Goal: Navigation & Orientation: Find specific page/section

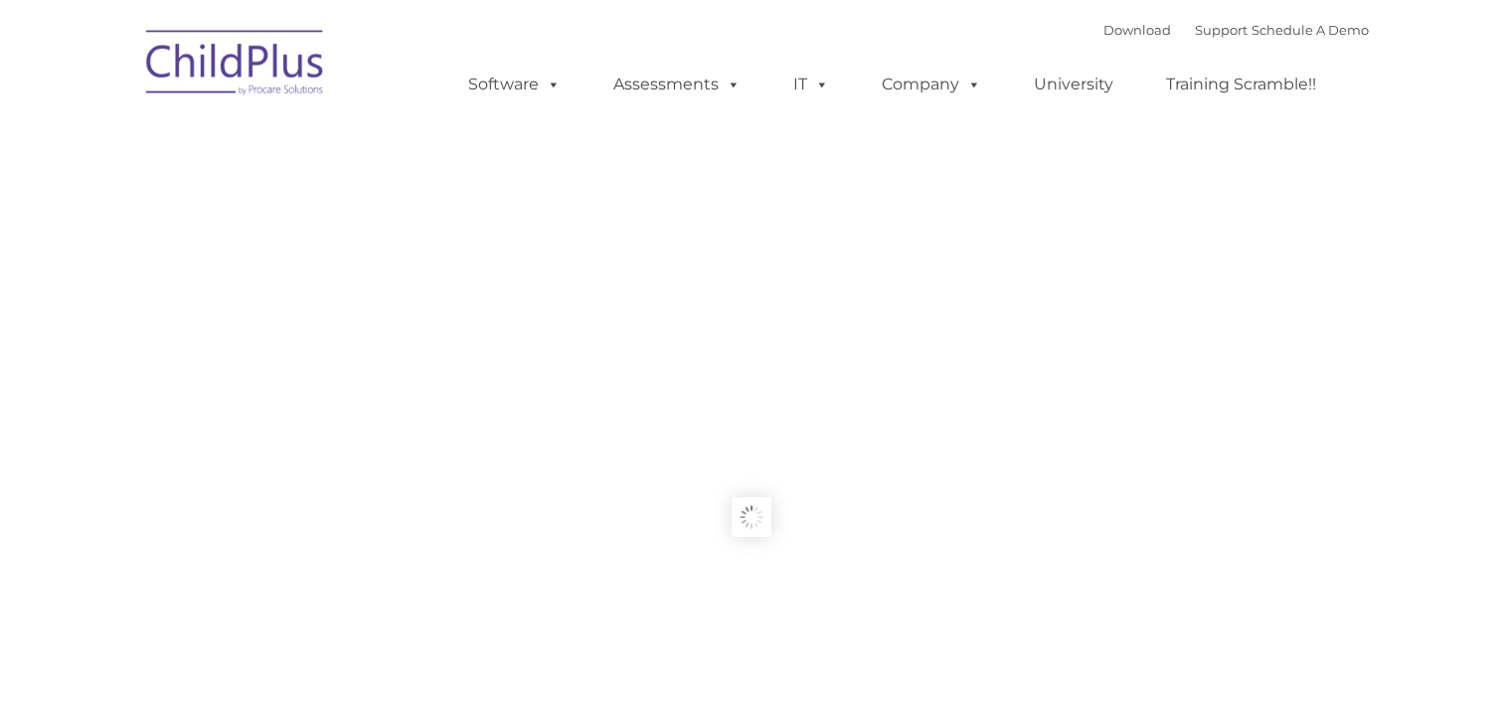
type input ""
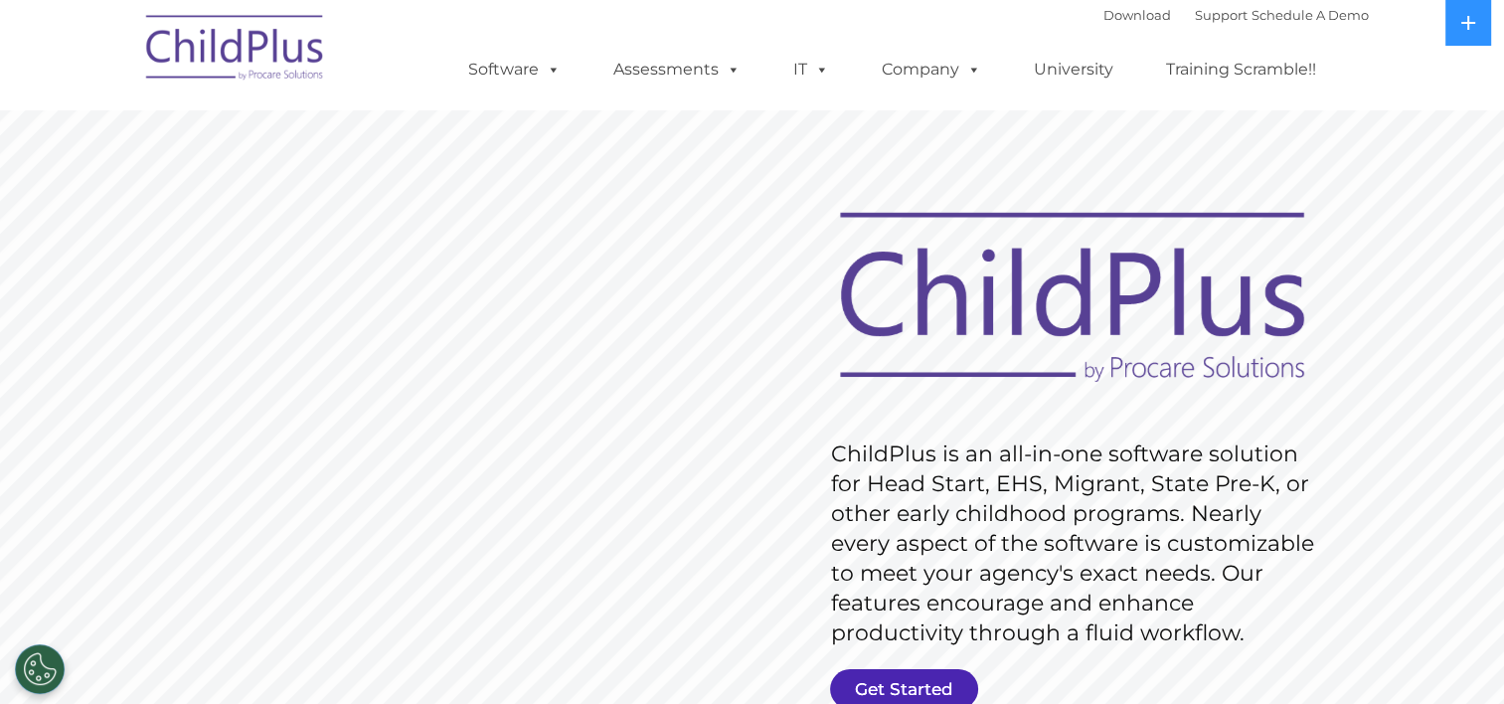
click at [884, 675] on link "Get Started" at bounding box center [904, 689] width 148 height 40
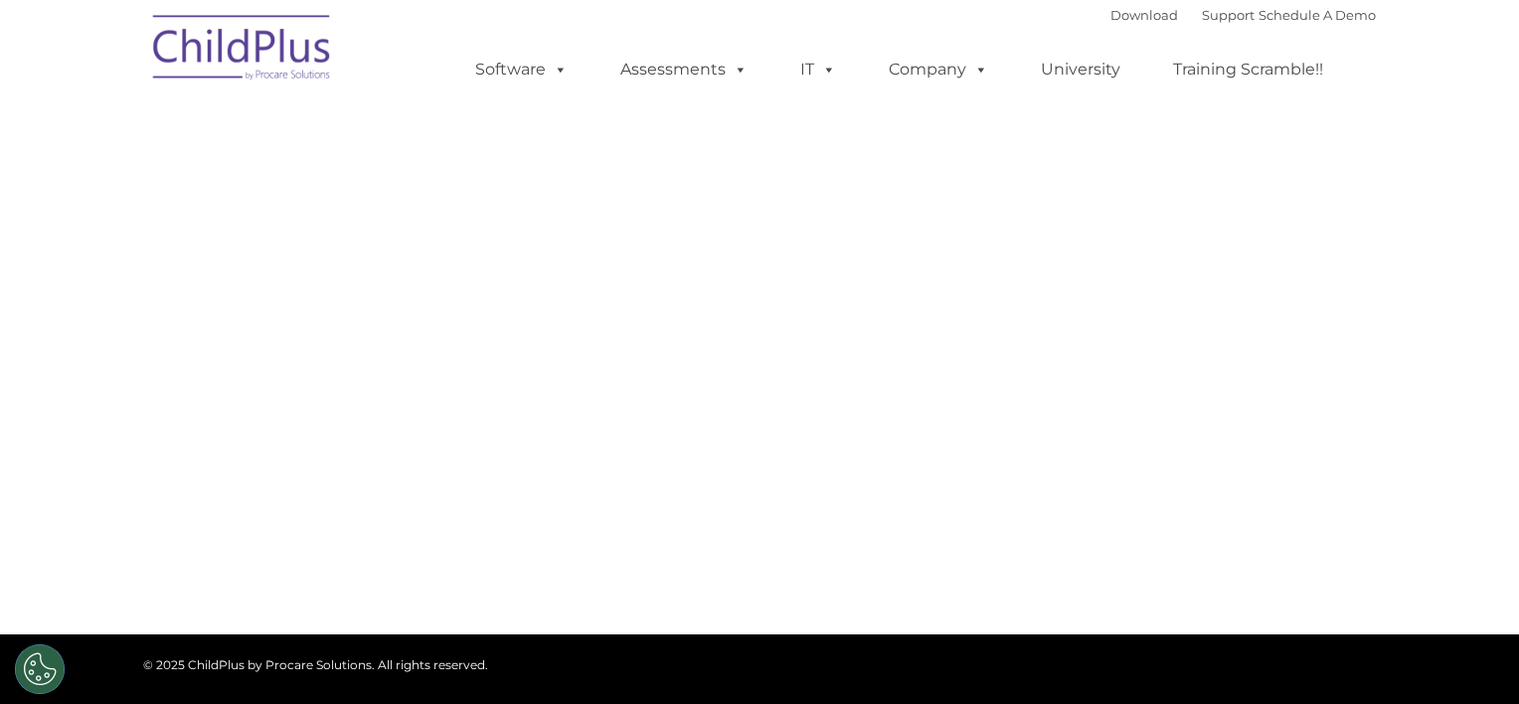
type input ""
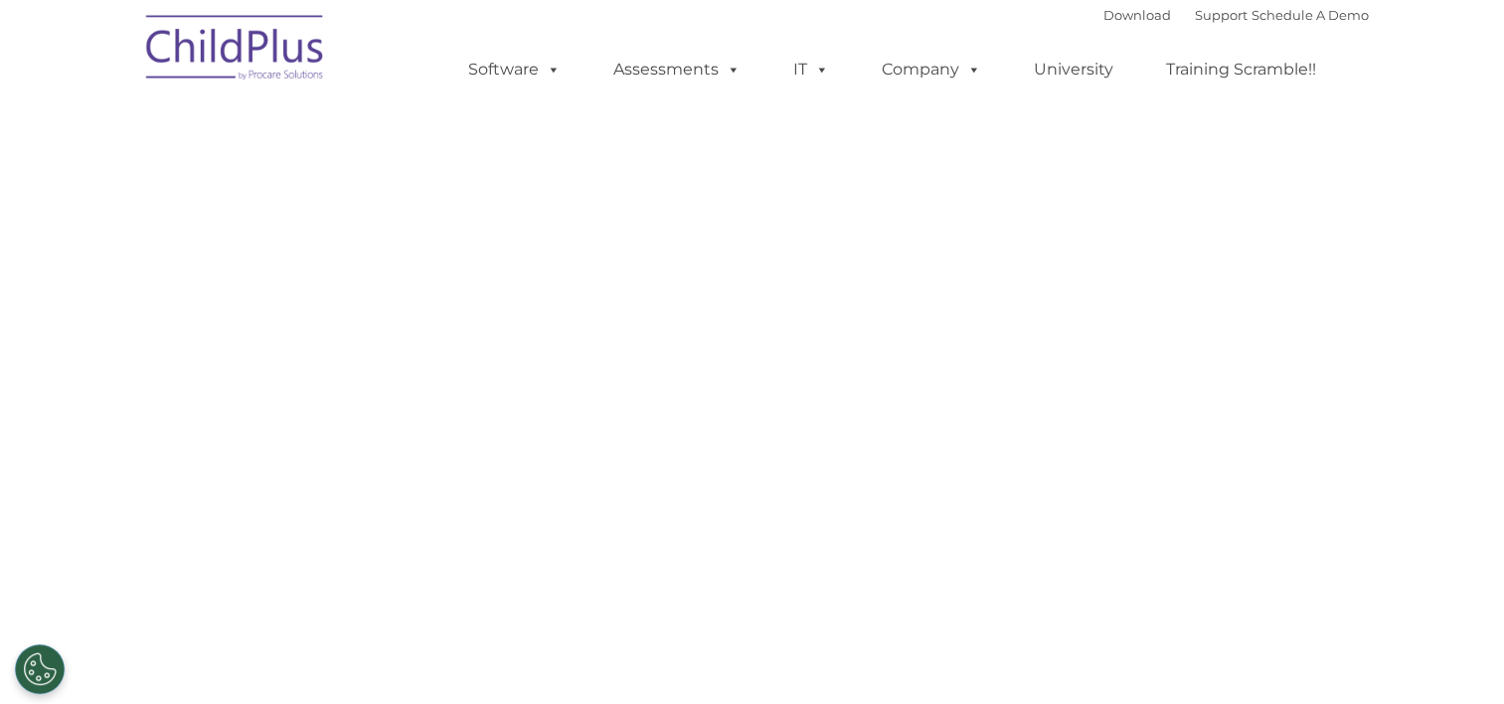
select select "MEDIUM"
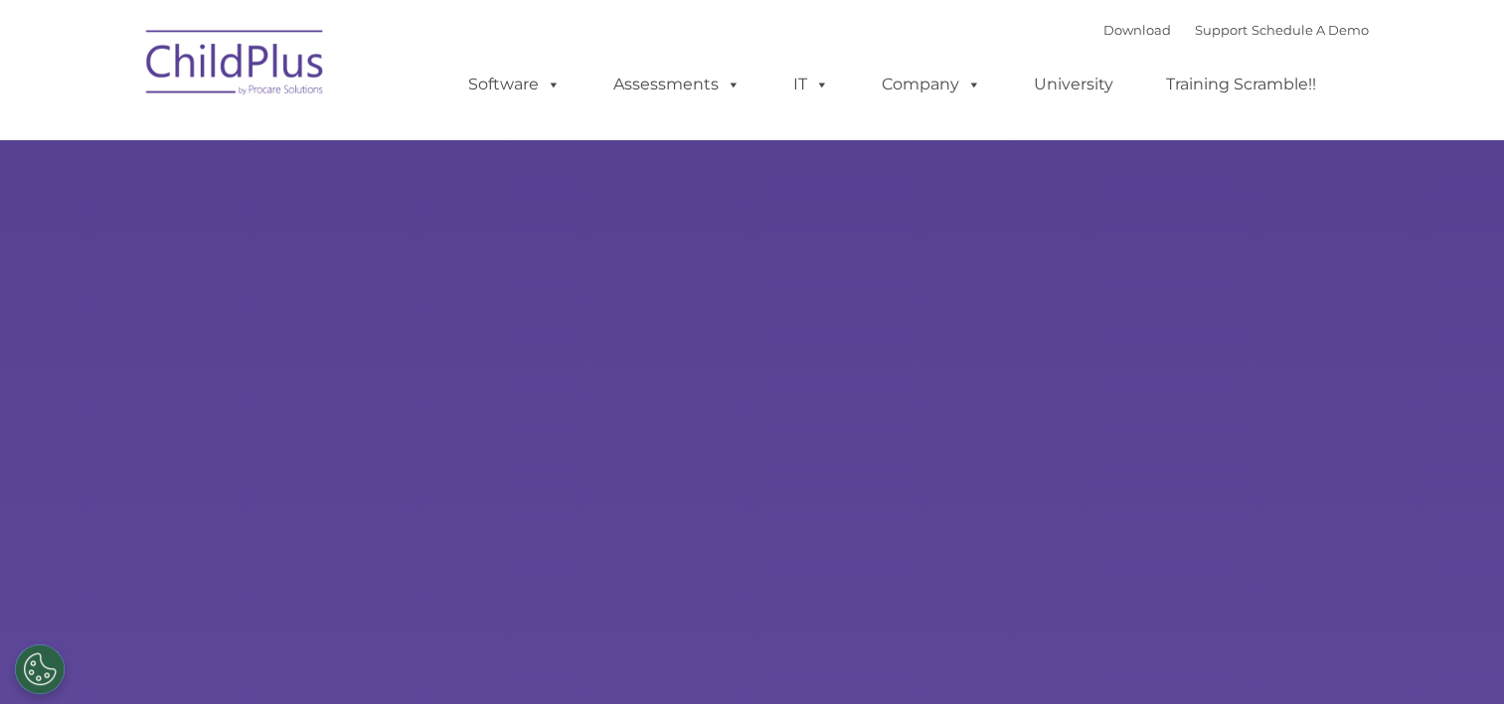
select select "MEDIUM"
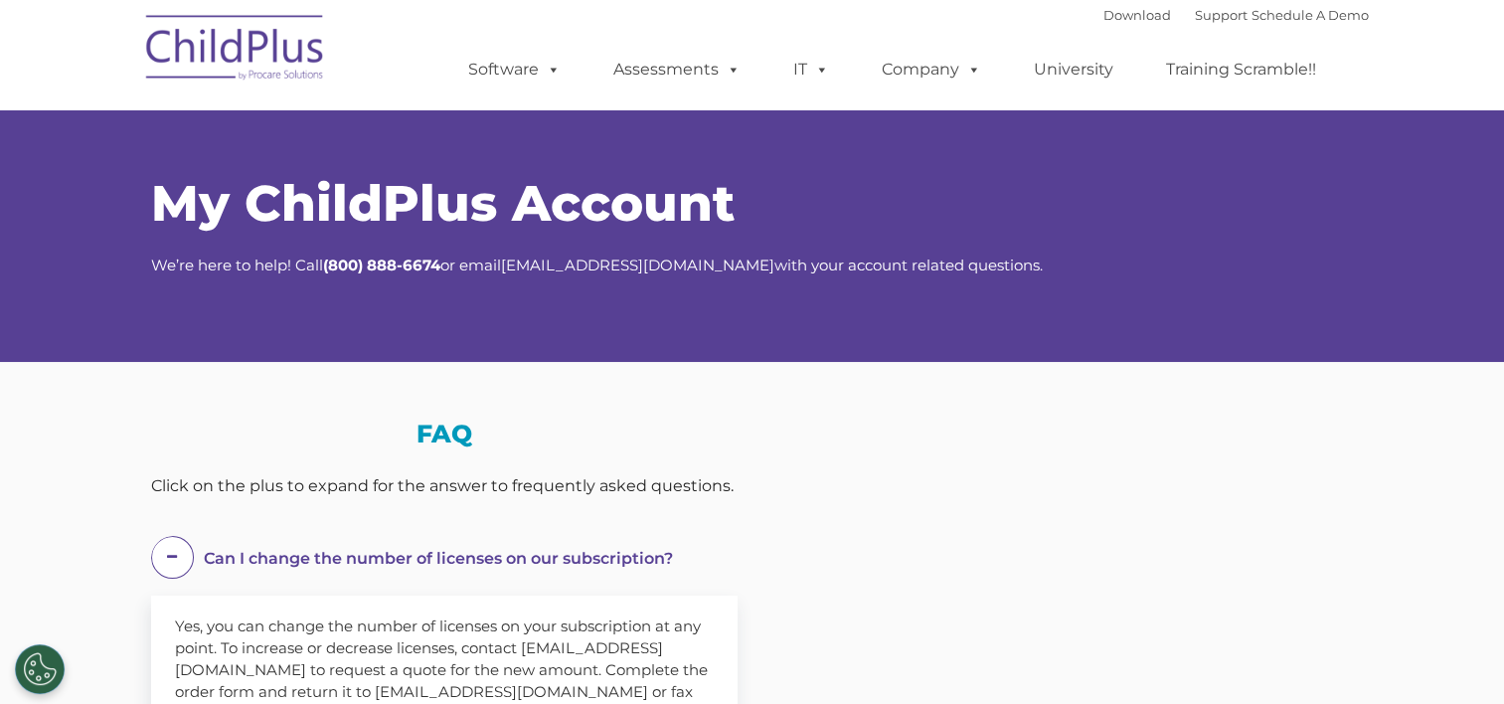
select select "MEDIUM"
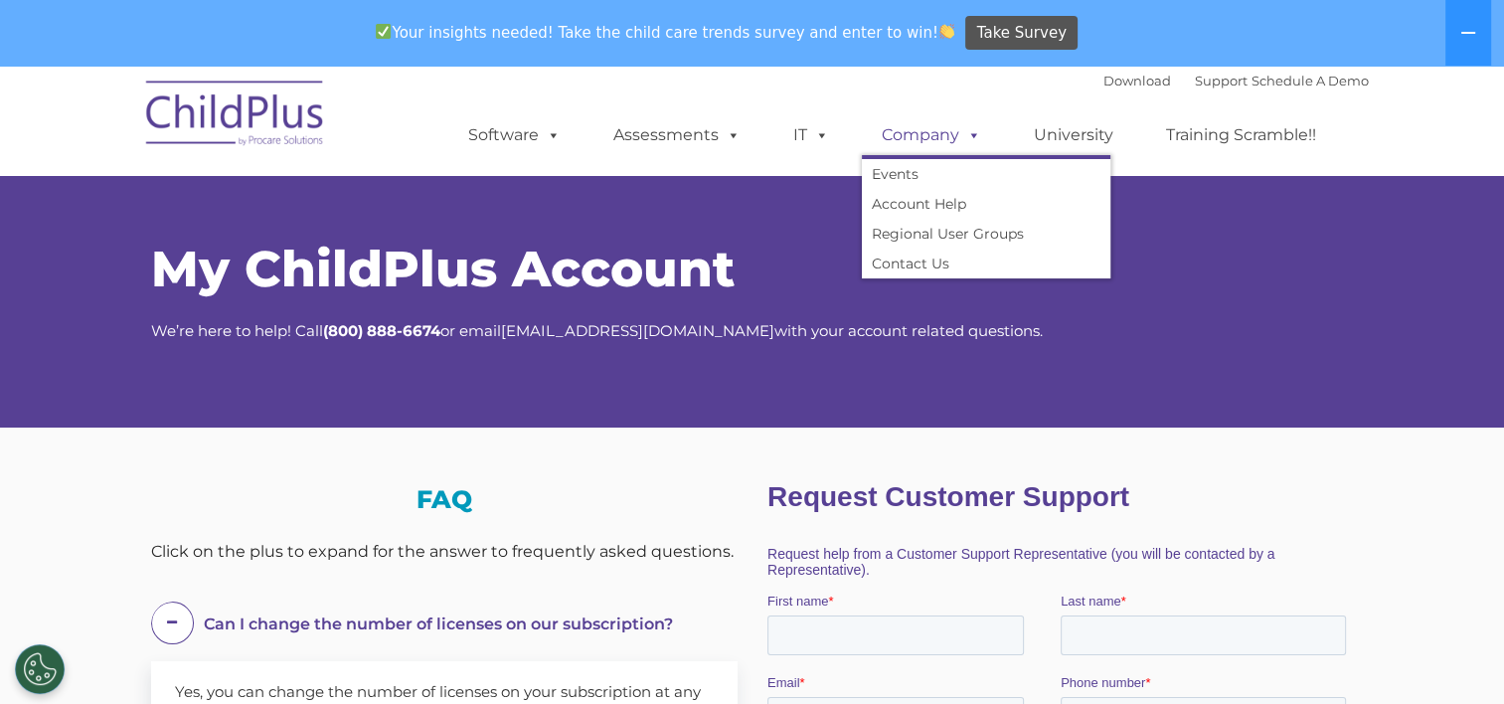
drag, startPoint x: 956, startPoint y: 130, endPoint x: 955, endPoint y: 154, distance: 23.9
click at [956, 130] on link "Company" at bounding box center [931, 135] width 139 height 40
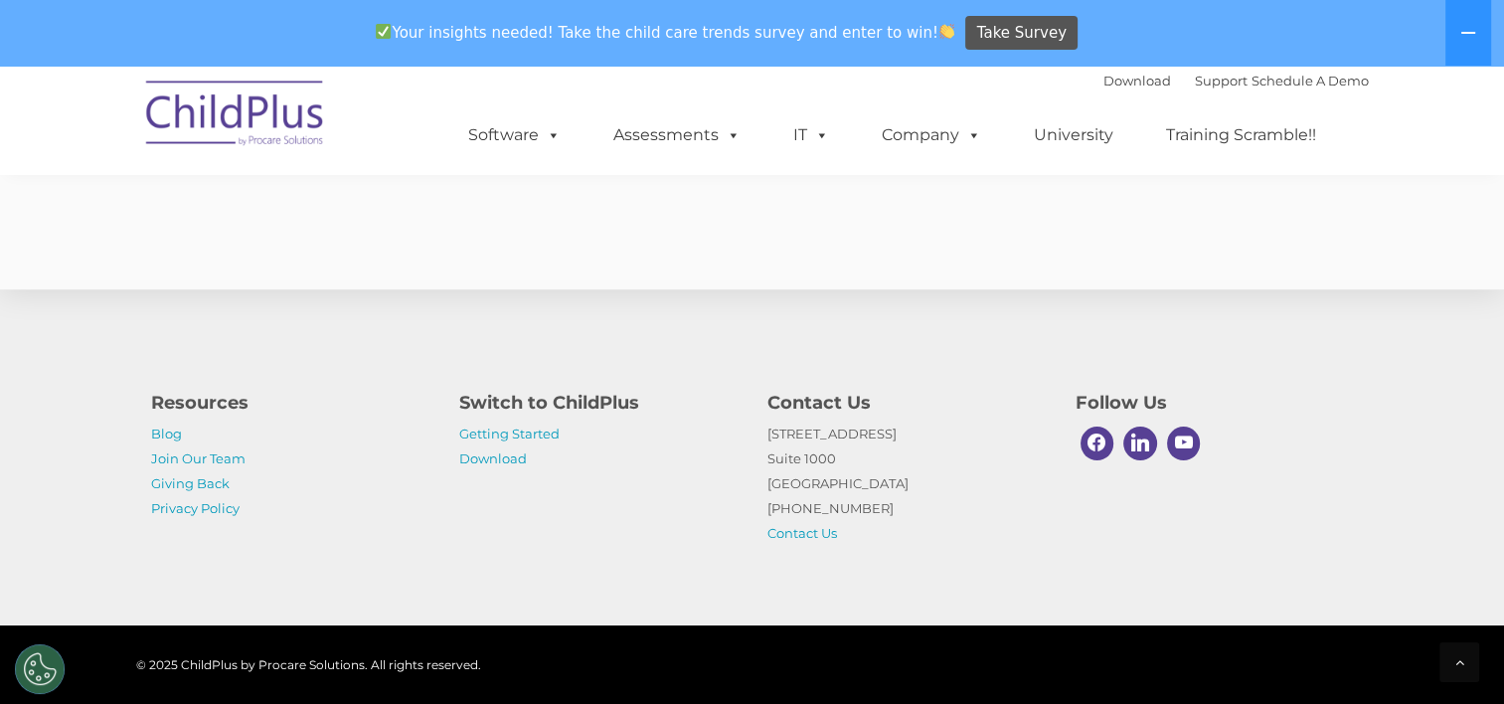
scroll to position [1285, 0]
click at [485, 459] on link "Download" at bounding box center [493, 458] width 68 height 16
